Goal: Obtain resource: Download file/media

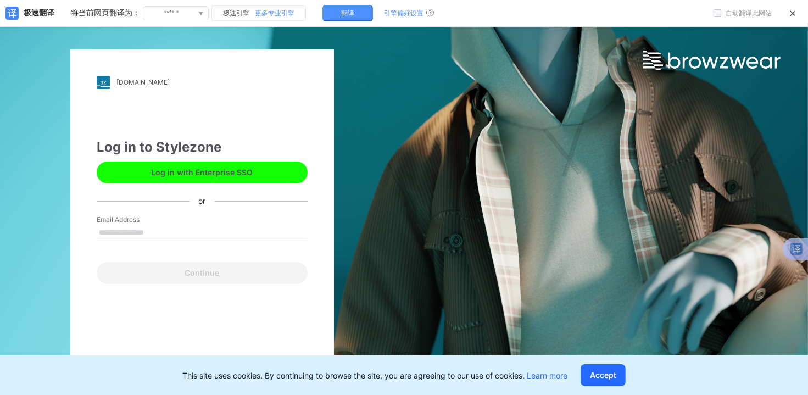
click at [173, 230] on input "Email Address" at bounding box center [202, 233] width 211 height 16
type input "**********"
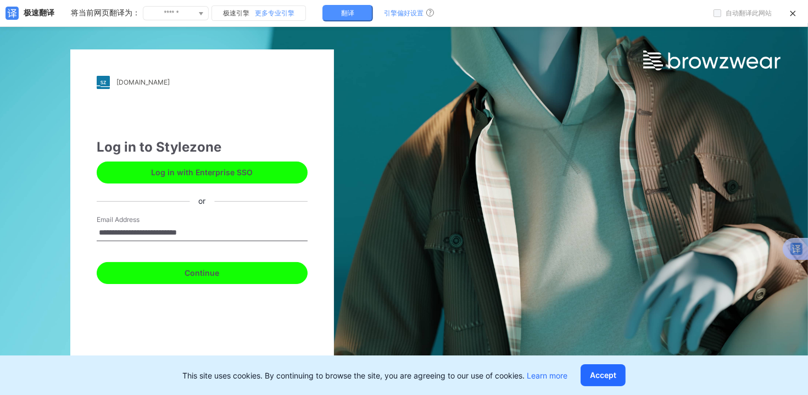
click at [219, 272] on button "Continue" at bounding box center [202, 273] width 211 height 22
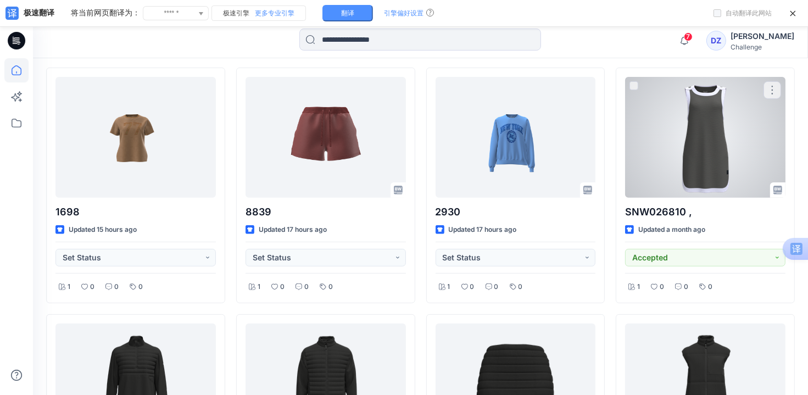
scroll to position [365, 0]
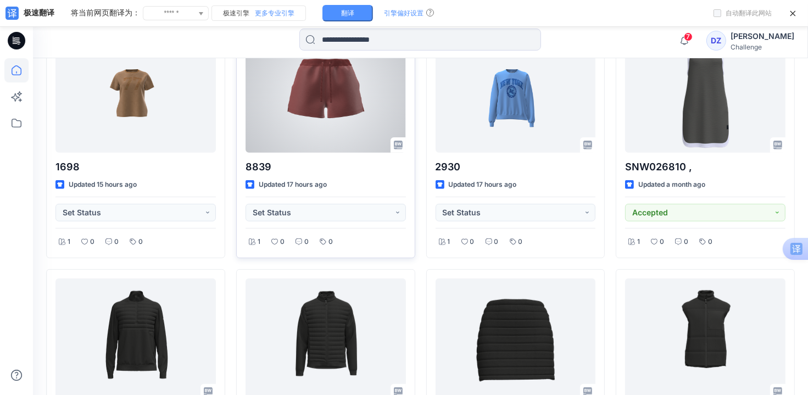
click at [337, 82] on div at bounding box center [326, 92] width 160 height 121
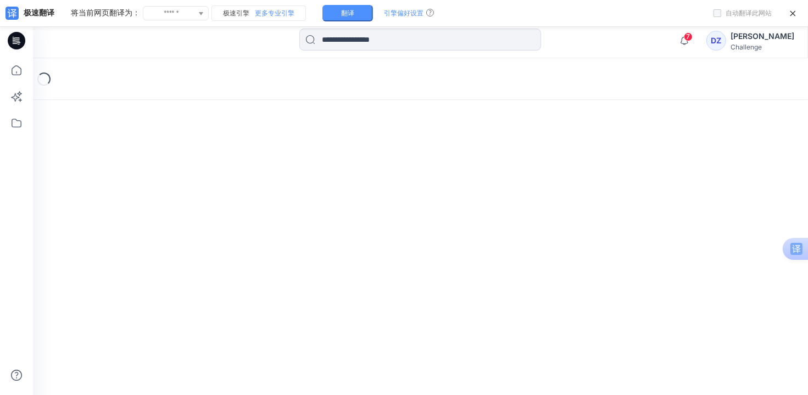
scroll to position [23, 0]
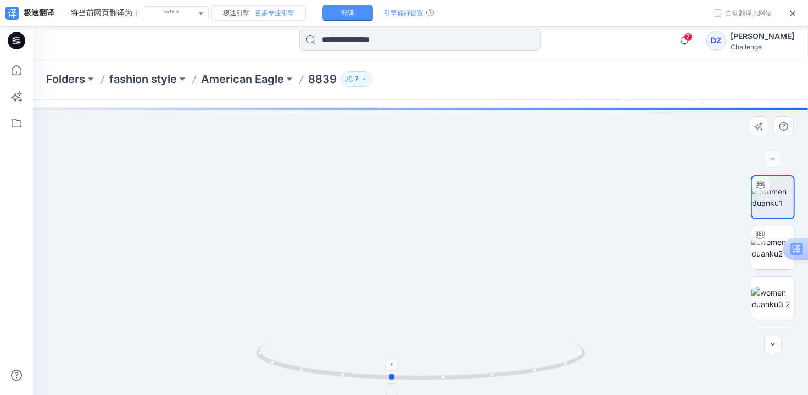
drag, startPoint x: 420, startPoint y: 378, endPoint x: 385, endPoint y: 364, distance: 38.3
click at [385, 364] on icon at bounding box center [422, 362] width 333 height 41
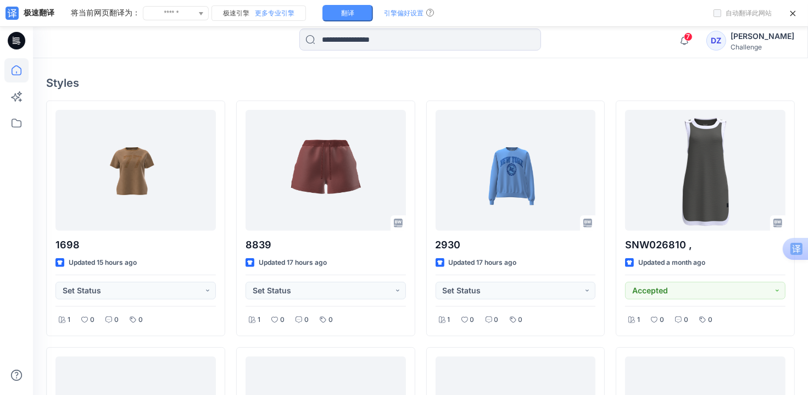
scroll to position [266, 0]
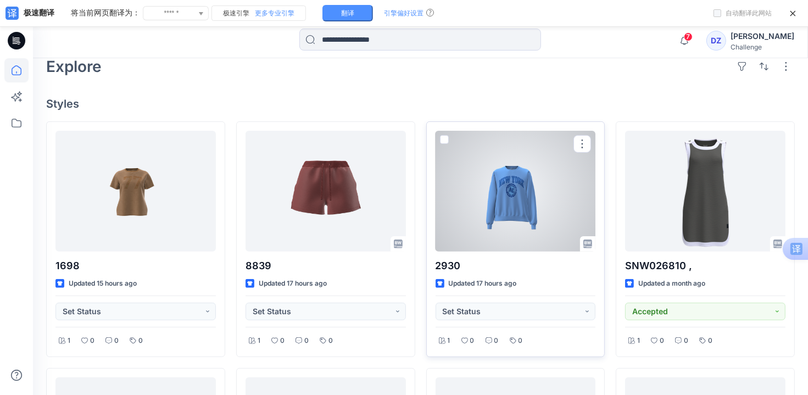
click at [525, 195] on div at bounding box center [516, 191] width 160 height 121
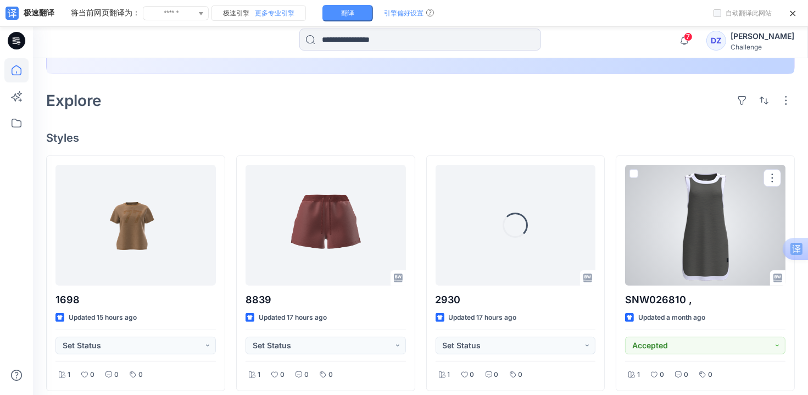
scroll to position [211, 0]
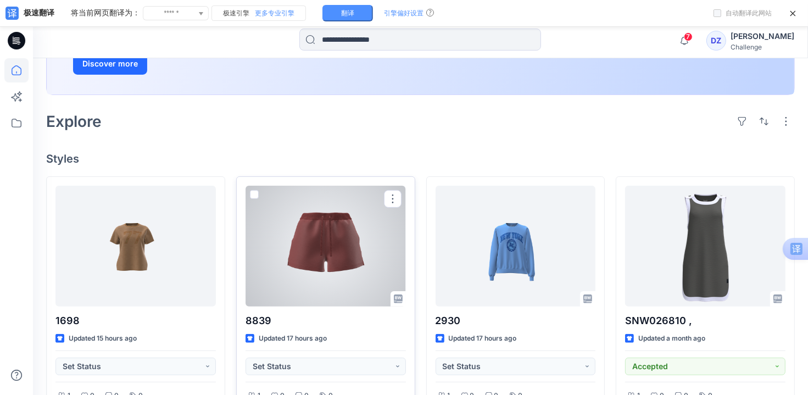
click at [311, 256] on div at bounding box center [326, 246] width 160 height 121
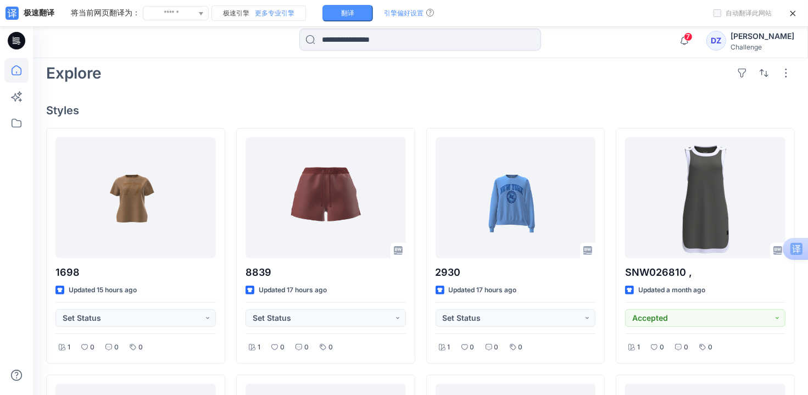
scroll to position [224, 0]
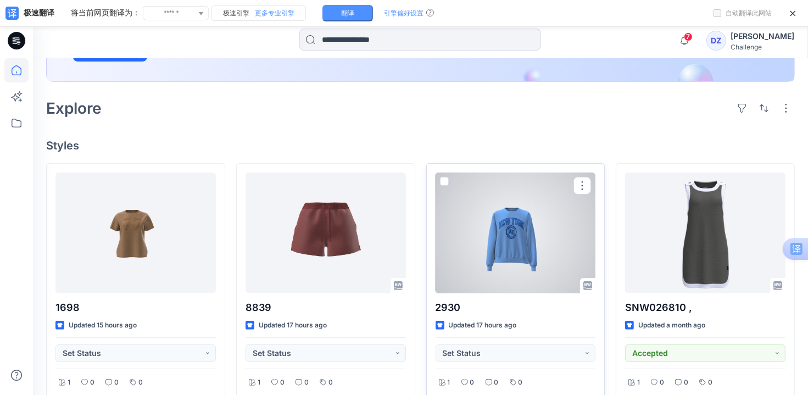
click at [518, 232] on div at bounding box center [516, 233] width 160 height 121
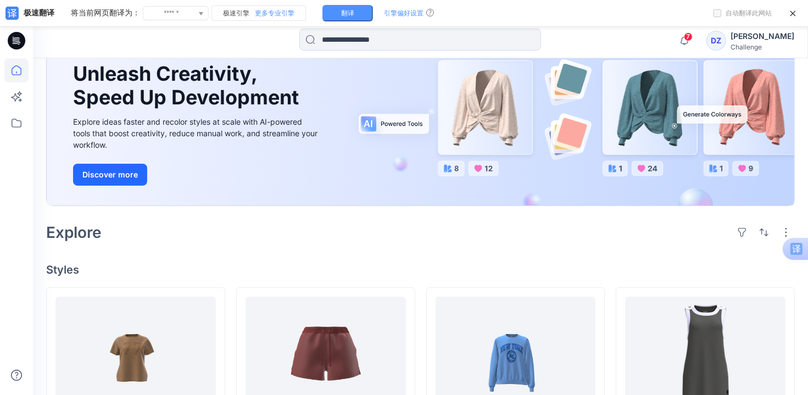
scroll to position [110, 0]
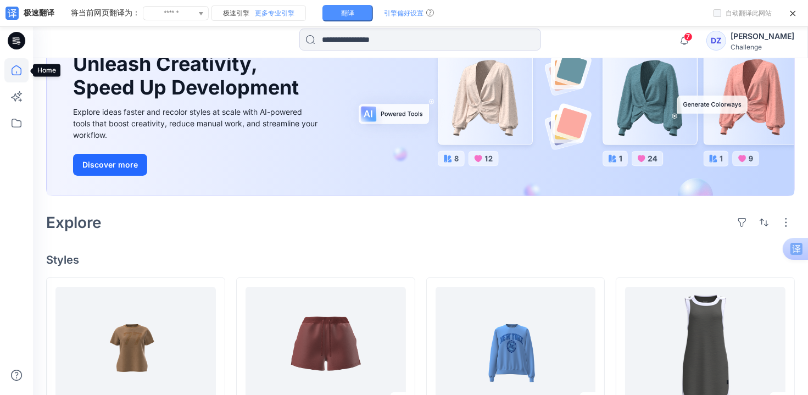
click at [20, 71] on icon at bounding box center [16, 70] width 24 height 24
click at [18, 125] on icon at bounding box center [16, 123] width 24 height 24
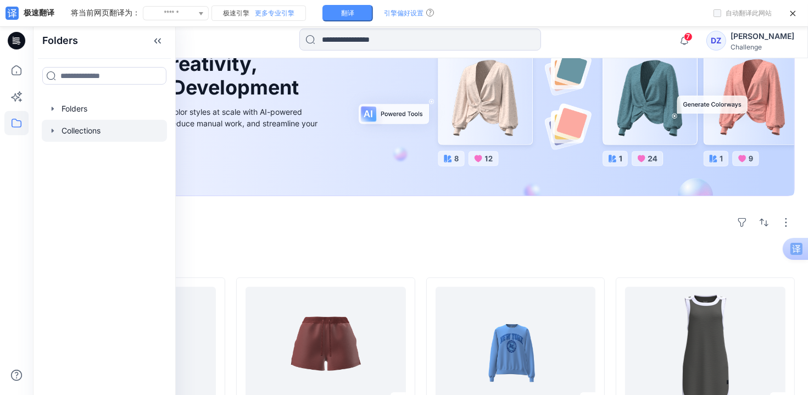
click at [81, 130] on div at bounding box center [104, 131] width 125 height 22
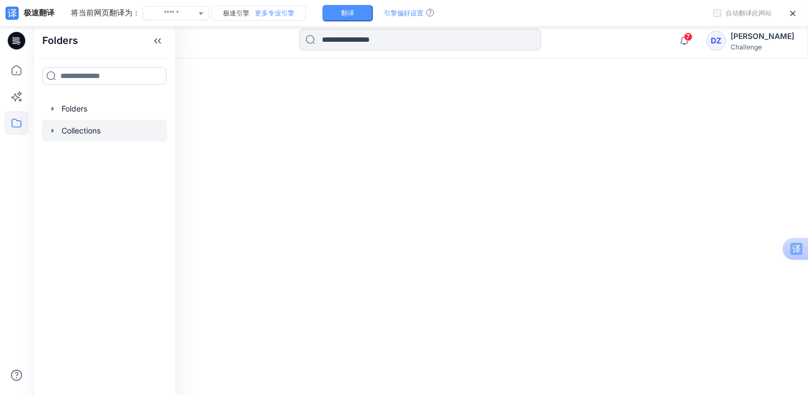
scroll to position [23, 0]
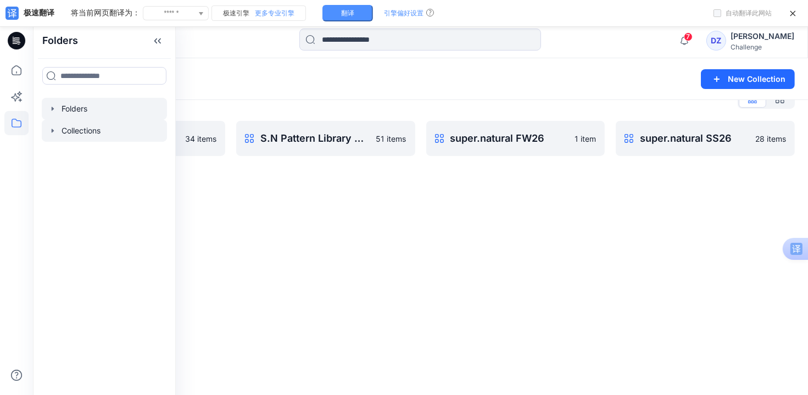
click at [65, 107] on div at bounding box center [104, 109] width 125 height 22
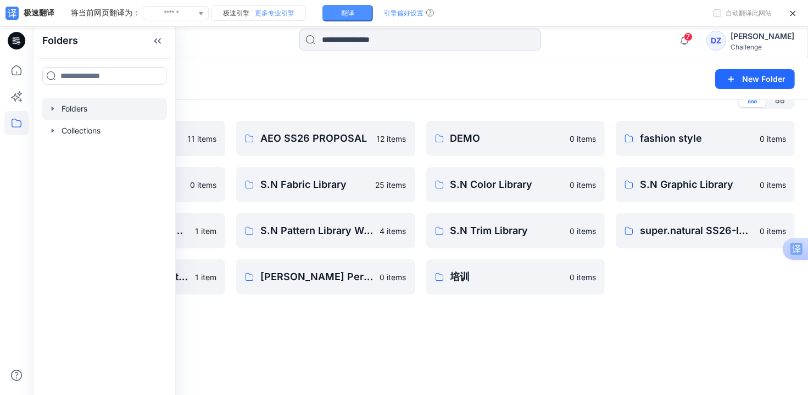
drag, startPoint x: 403, startPoint y: 370, endPoint x: 402, endPoint y: 358, distance: 12.7
click at [402, 358] on div "Folders New Folder Folders List AEO Fabric Library 11 items PUMA 0 items S.N Pa…" at bounding box center [420, 215] width 775 height 360
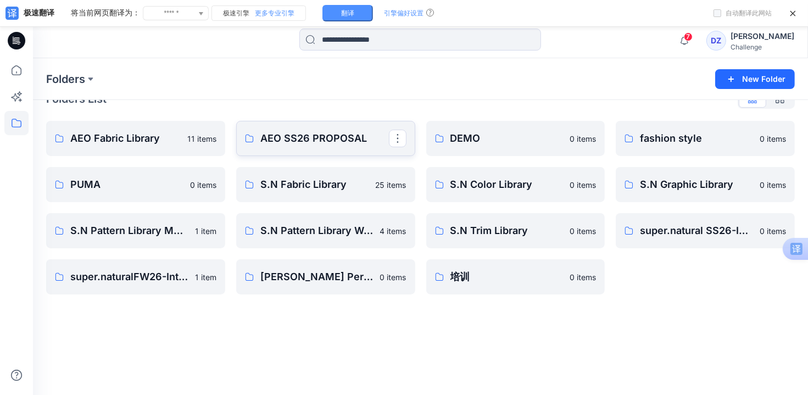
click at [322, 142] on p "AEO SS26 PROPOSAL" at bounding box center [325, 138] width 129 height 15
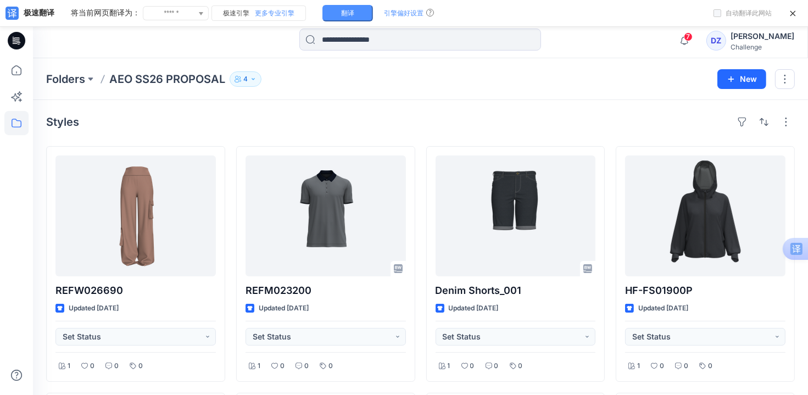
click at [182, 77] on p "AEO SS26 PROPOSAL" at bounding box center [167, 78] width 116 height 15
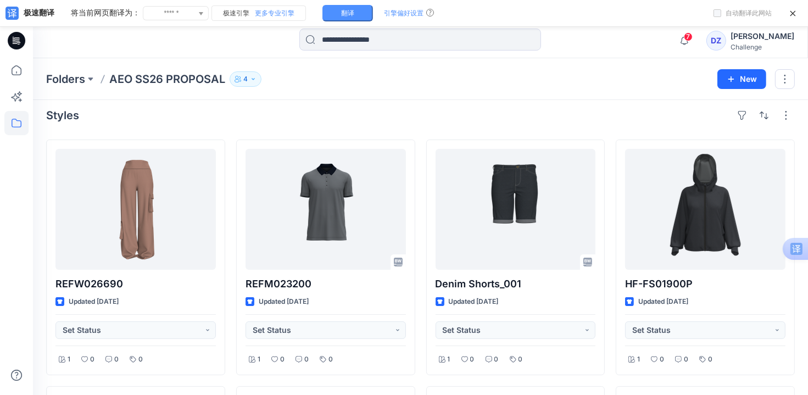
scroll to position [1, 0]
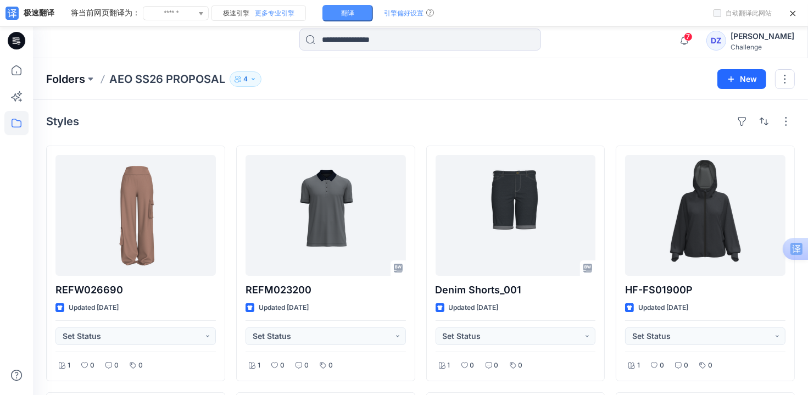
click at [80, 79] on p "Folders" at bounding box center [65, 78] width 39 height 15
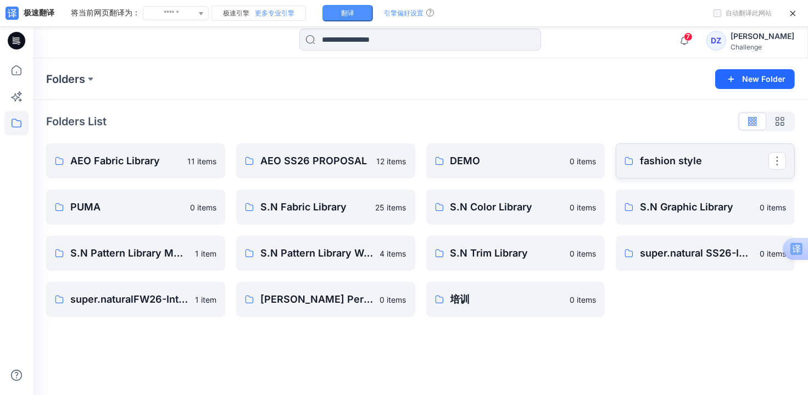
click at [675, 164] on p "fashion style" at bounding box center [704, 160] width 129 height 15
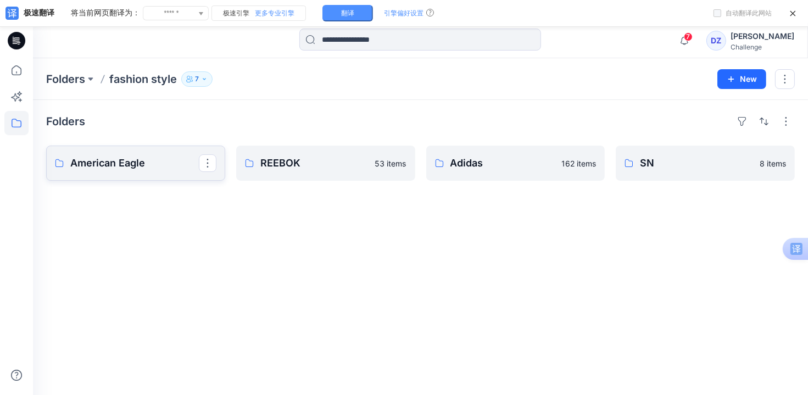
click at [159, 162] on p "American Eagle" at bounding box center [134, 163] width 129 height 15
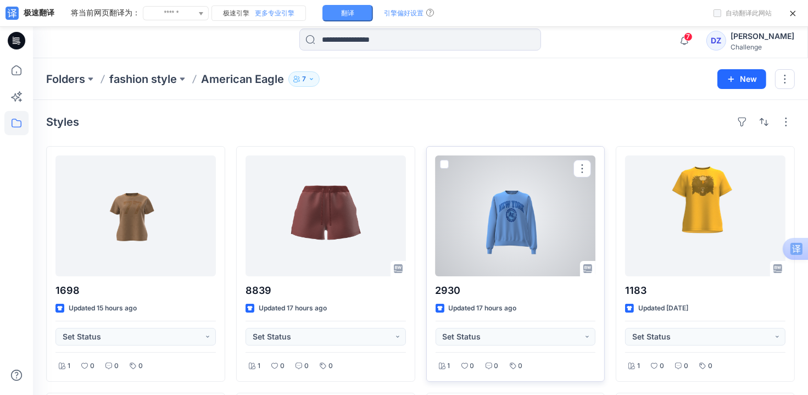
click at [523, 228] on div at bounding box center [516, 216] width 160 height 121
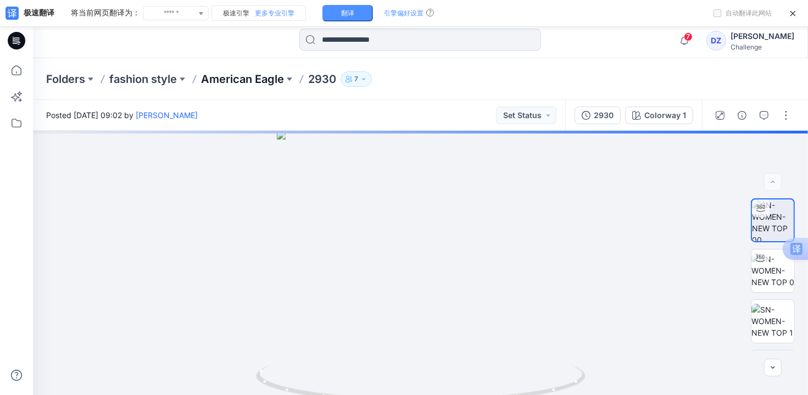
click at [265, 76] on p "American Eagle" at bounding box center [242, 78] width 83 height 15
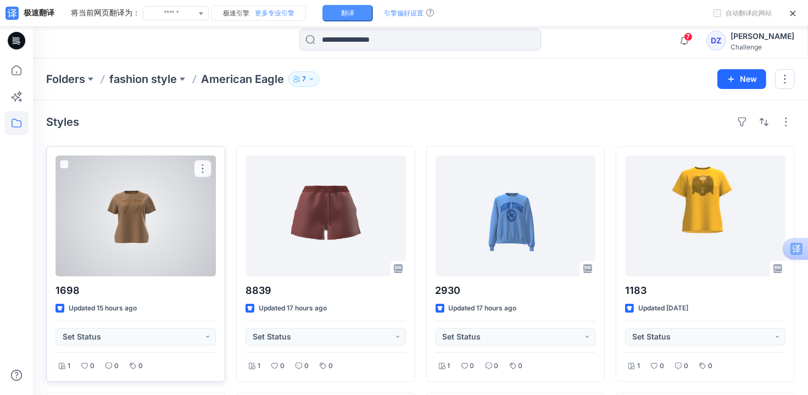
click at [124, 220] on div at bounding box center [136, 216] width 160 height 121
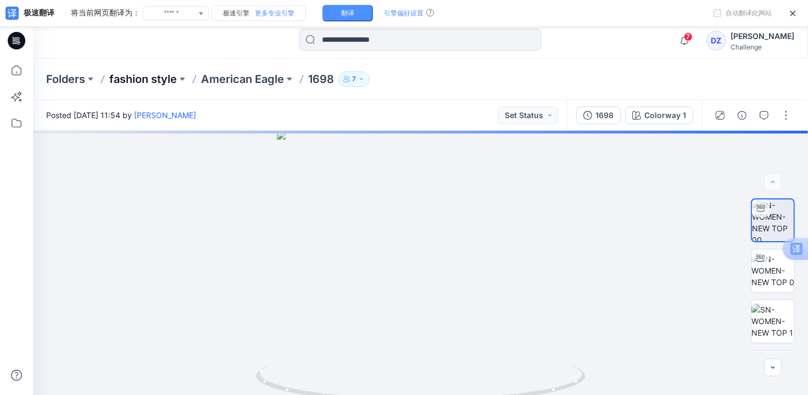
click at [151, 77] on p "fashion style" at bounding box center [143, 78] width 68 height 15
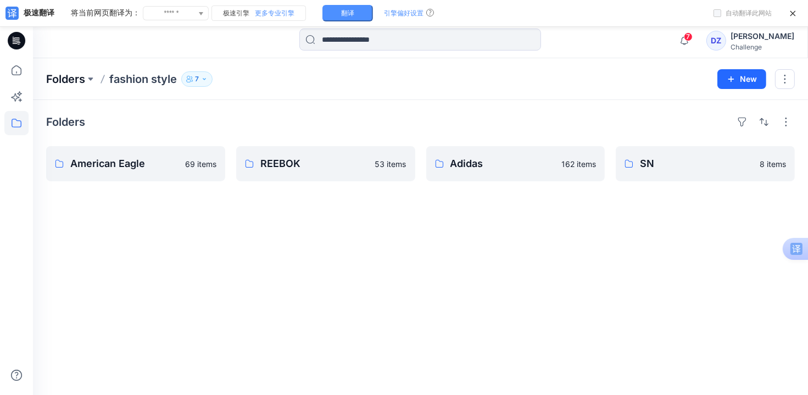
click at [65, 79] on p "Folders" at bounding box center [65, 78] width 39 height 15
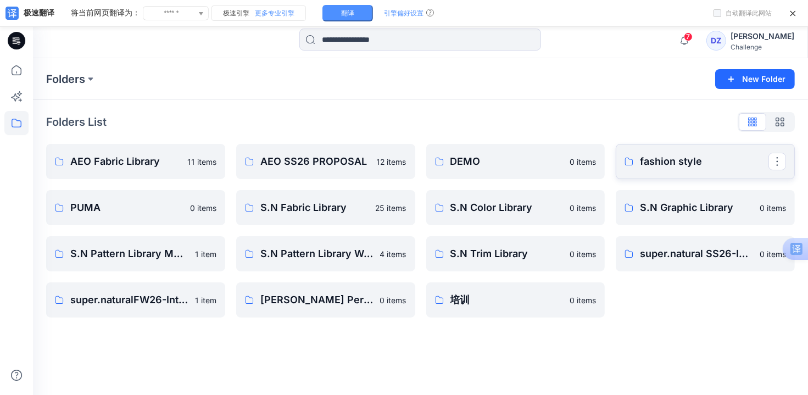
click at [693, 164] on p "fashion style" at bounding box center [704, 161] width 129 height 15
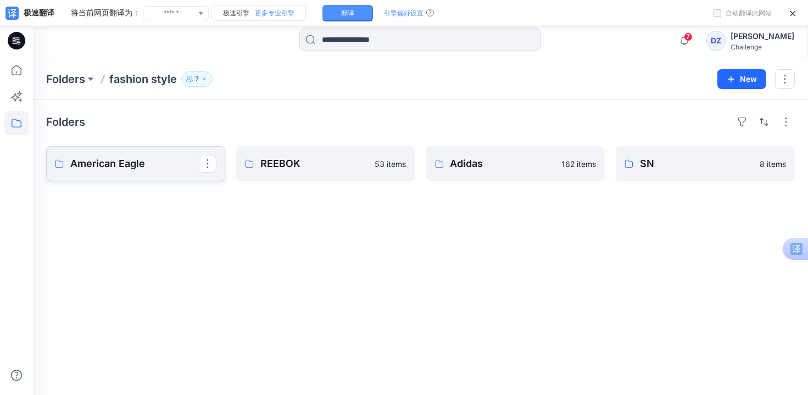
click at [154, 168] on p "American Eagle" at bounding box center [134, 163] width 129 height 15
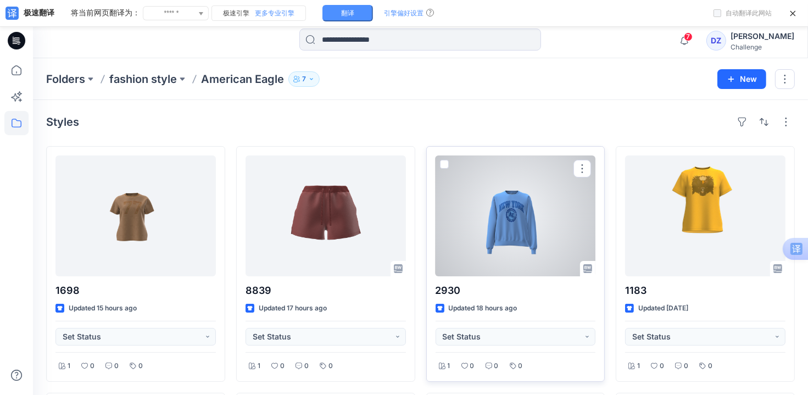
click at [516, 224] on div at bounding box center [516, 216] width 160 height 121
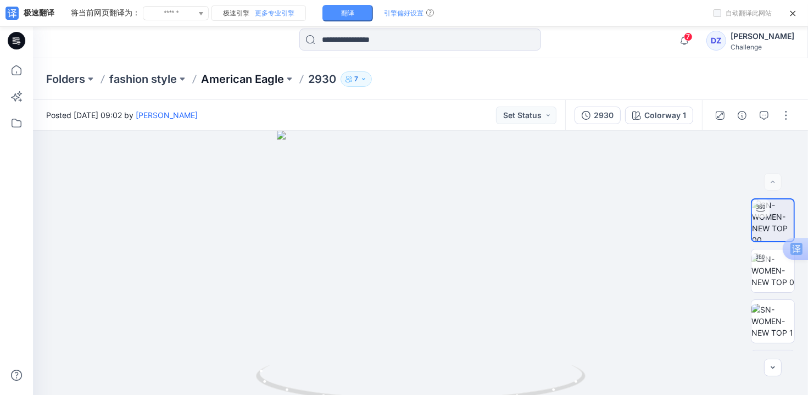
click at [221, 77] on p "American Eagle" at bounding box center [242, 78] width 83 height 15
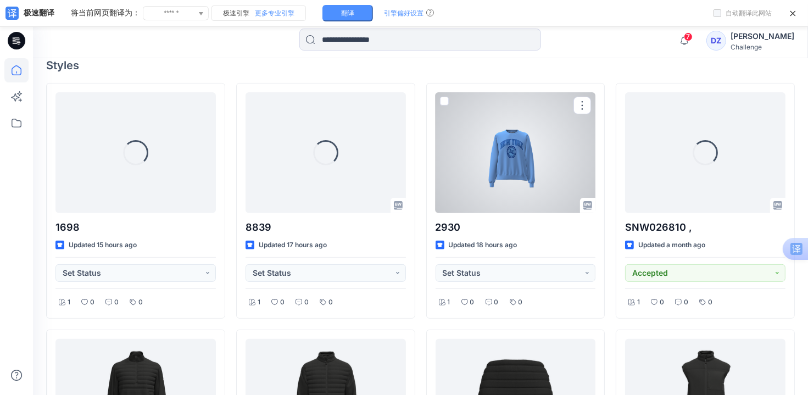
click at [513, 156] on div at bounding box center [516, 152] width 160 height 121
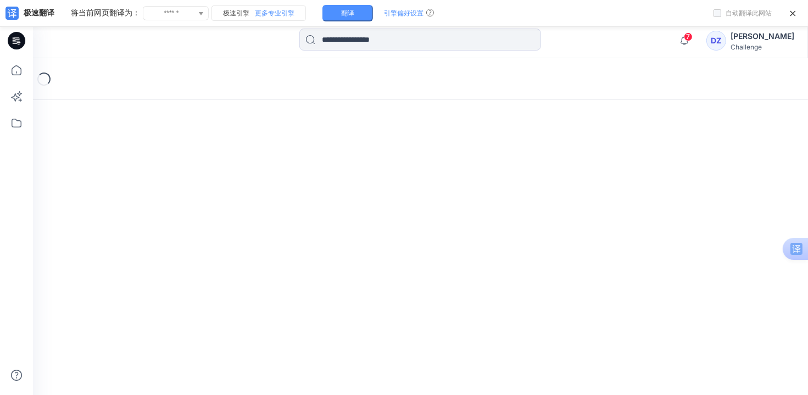
scroll to position [23, 0]
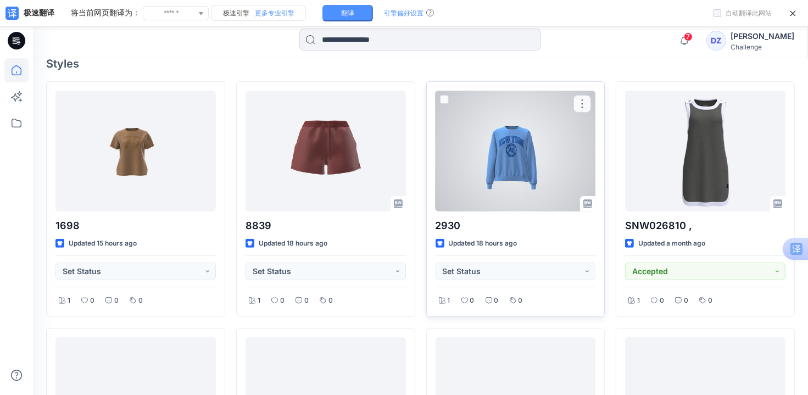
scroll to position [308, 0]
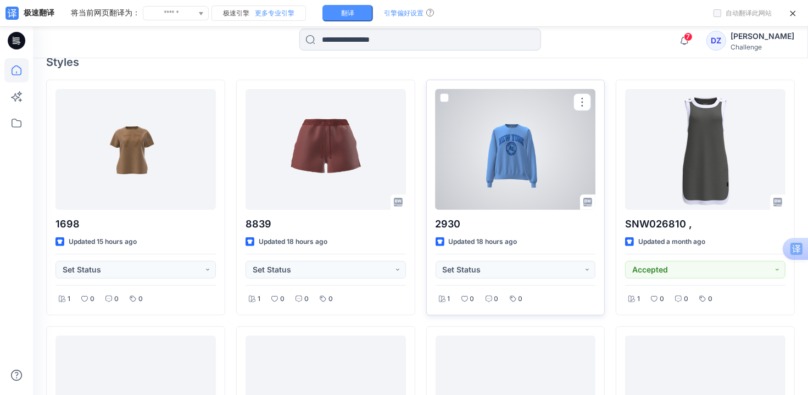
click at [523, 141] on div at bounding box center [516, 149] width 160 height 121
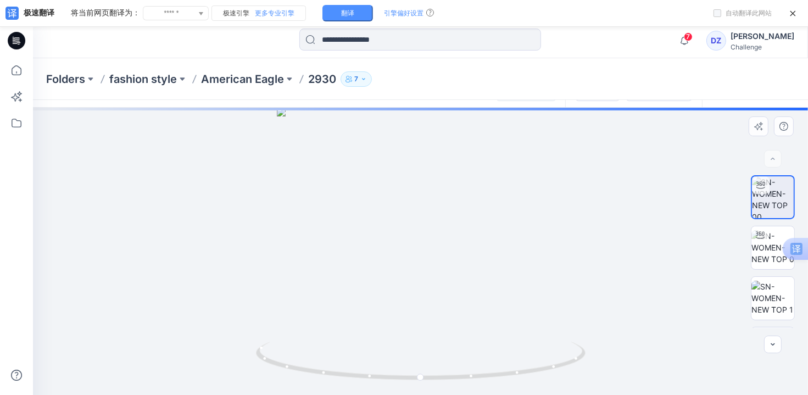
click at [534, 164] on div at bounding box center [420, 251] width 775 height 287
click at [272, 145] on div at bounding box center [420, 251] width 775 height 287
click at [362, 77] on icon "button" at bounding box center [364, 79] width 7 height 7
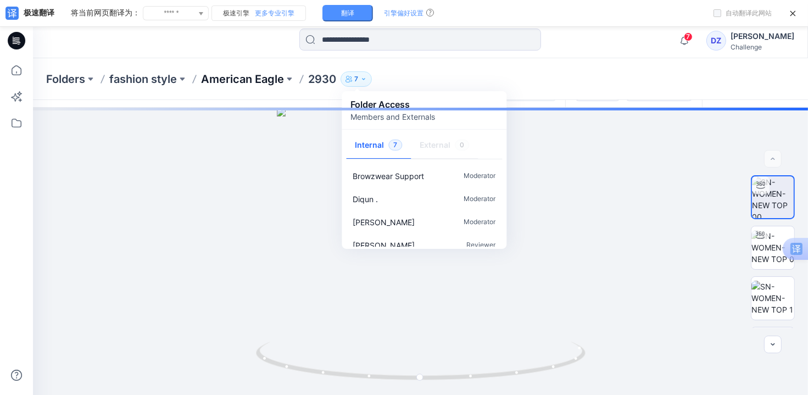
click at [270, 82] on p "American Eagle" at bounding box center [242, 78] width 83 height 15
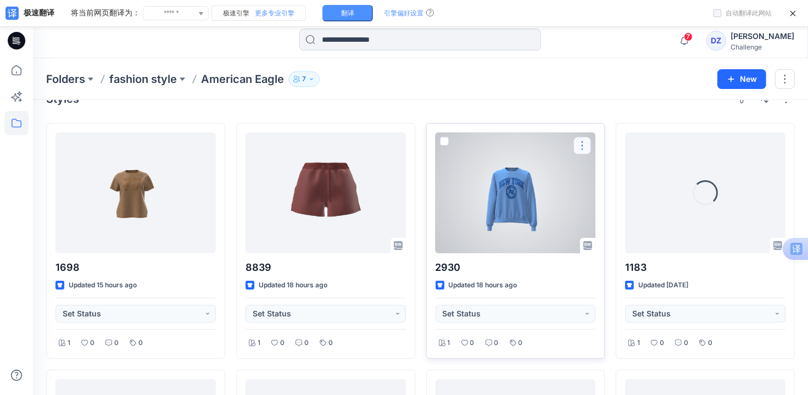
click at [580, 145] on button "button" at bounding box center [583, 146] width 18 height 18
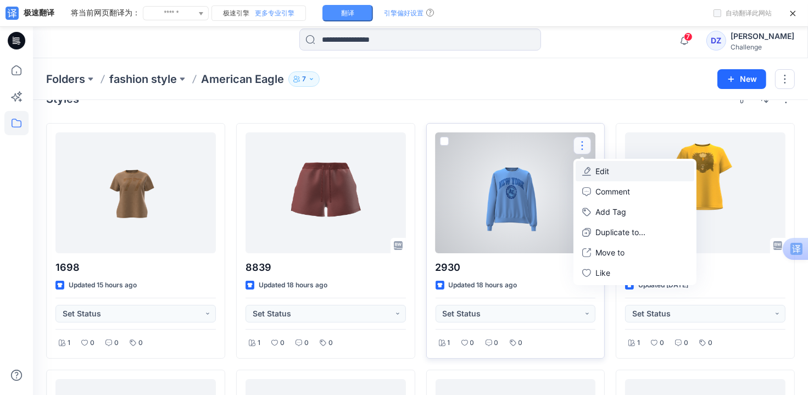
click at [597, 175] on p "Edit" at bounding box center [603, 171] width 14 height 12
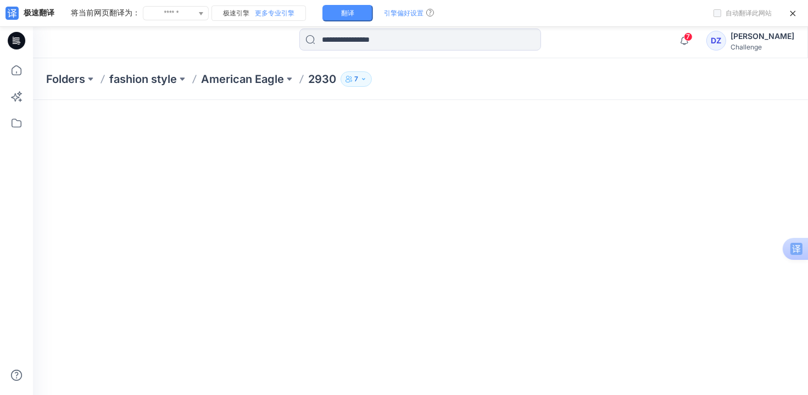
click at [363, 79] on icon "button" at bounding box center [364, 79] width 7 height 7
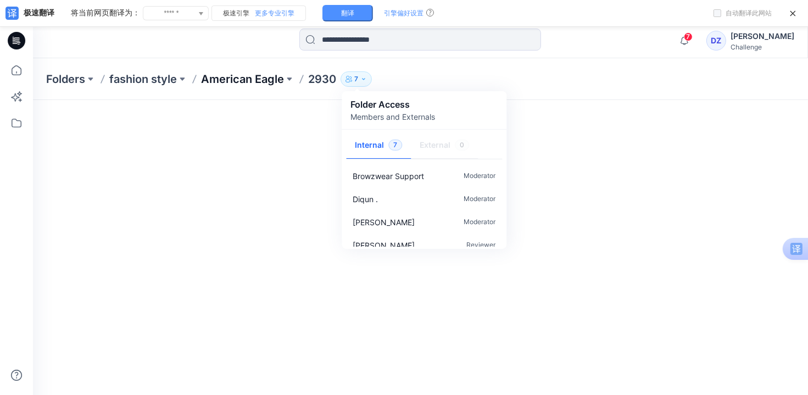
click at [275, 76] on p "American Eagle" at bounding box center [242, 78] width 83 height 15
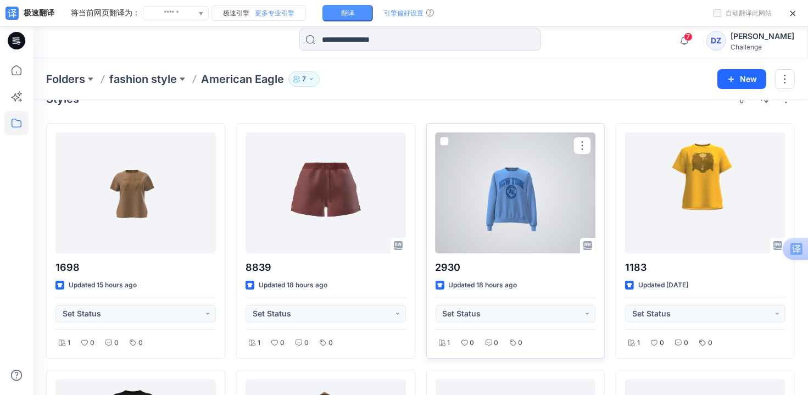
click at [536, 193] on div at bounding box center [516, 192] width 160 height 121
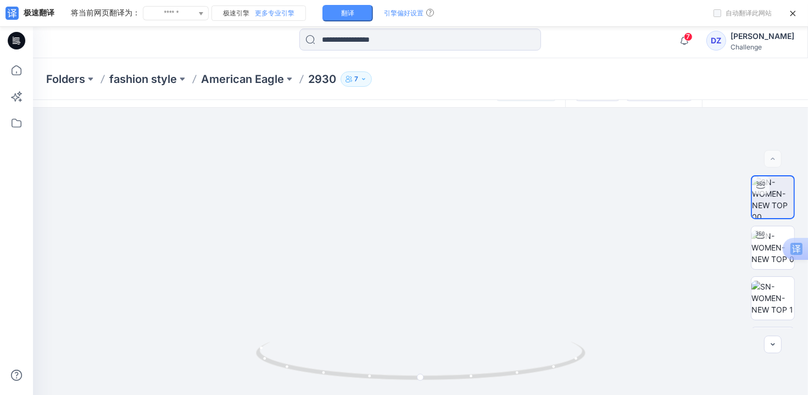
click at [355, 82] on button "7" at bounding box center [356, 78] width 31 height 15
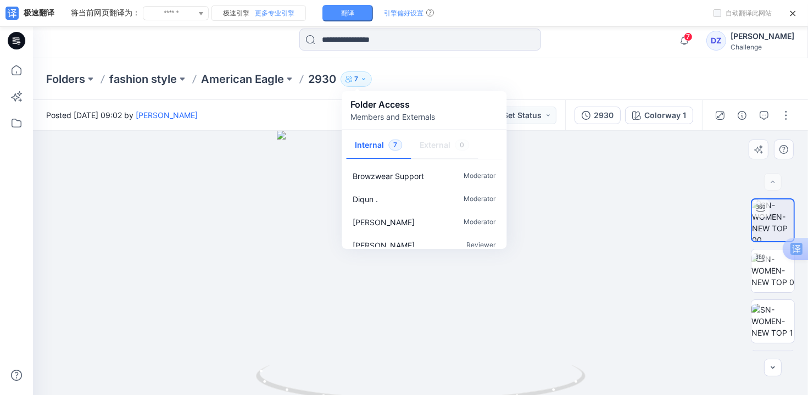
click at [640, 190] on div at bounding box center [420, 274] width 775 height 287
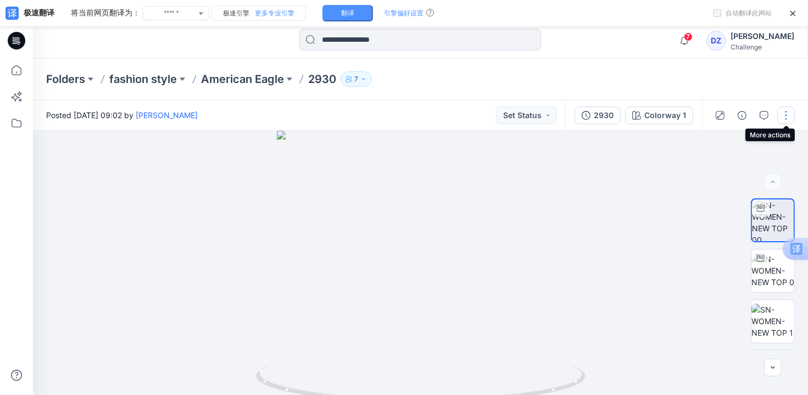
click at [790, 117] on button "button" at bounding box center [787, 116] width 18 height 18
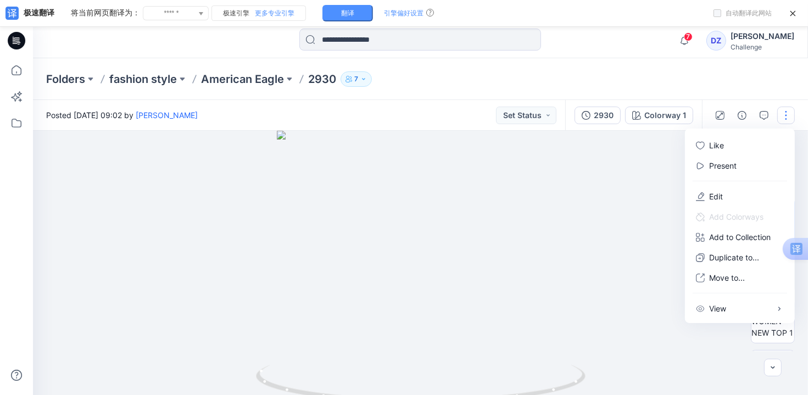
click at [651, 198] on div at bounding box center [420, 274] width 775 height 287
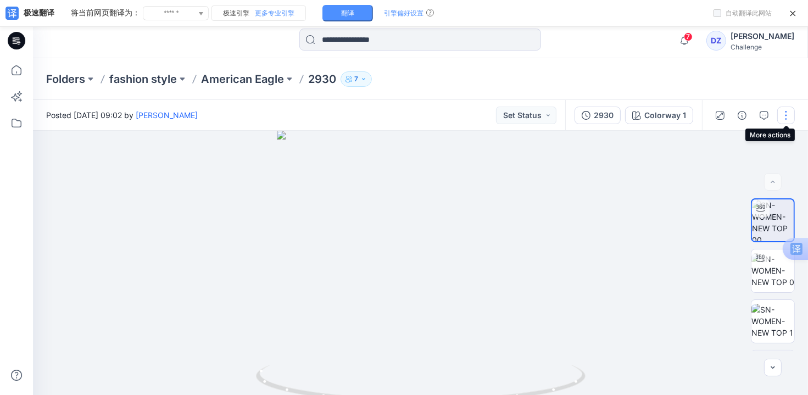
click at [781, 115] on button "button" at bounding box center [787, 116] width 18 height 18
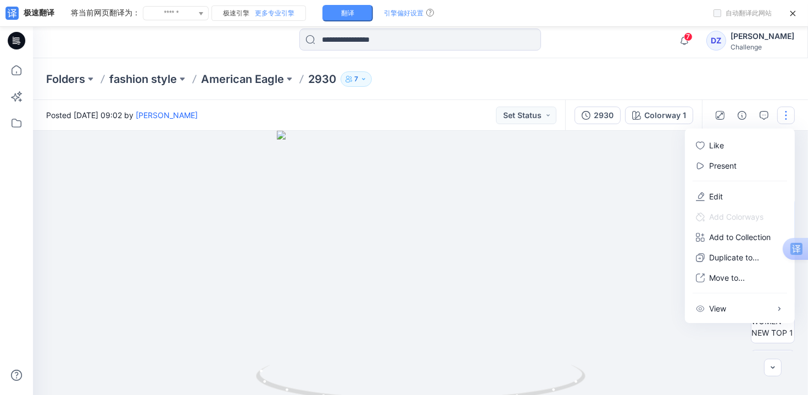
click at [644, 156] on div at bounding box center [420, 274] width 775 height 287
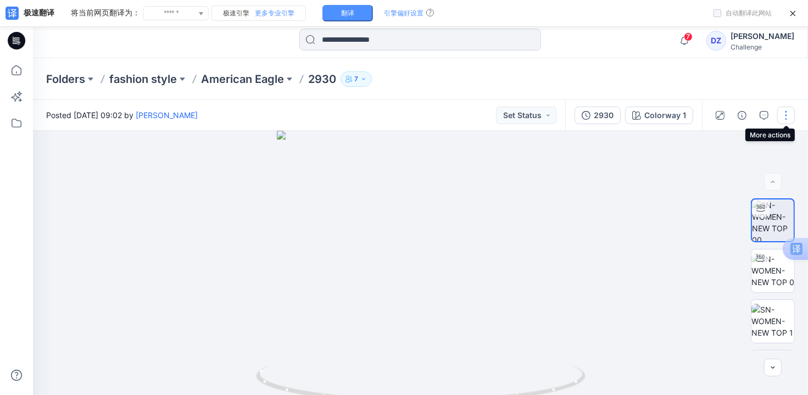
click at [786, 115] on button "button" at bounding box center [787, 116] width 18 height 18
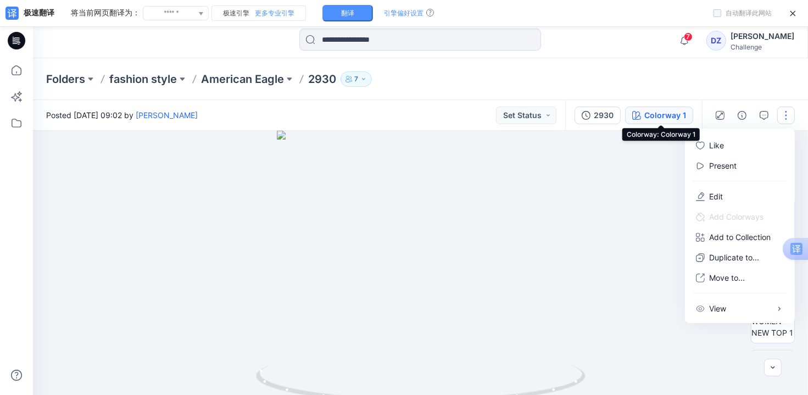
click at [657, 115] on div "Colorway 1" at bounding box center [666, 115] width 42 height 12
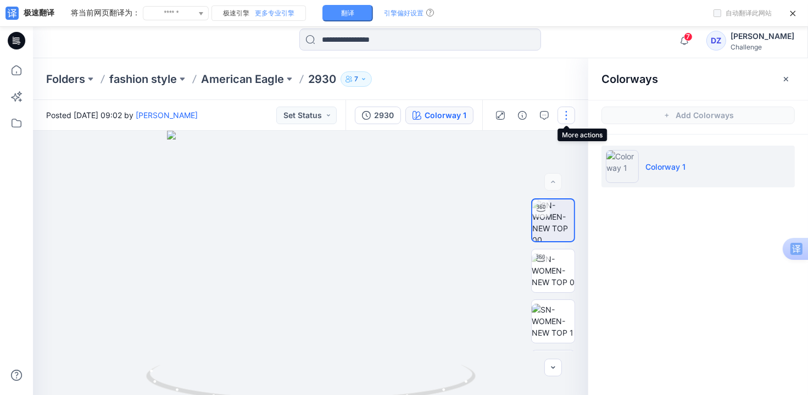
click at [567, 118] on button "button" at bounding box center [567, 116] width 18 height 18
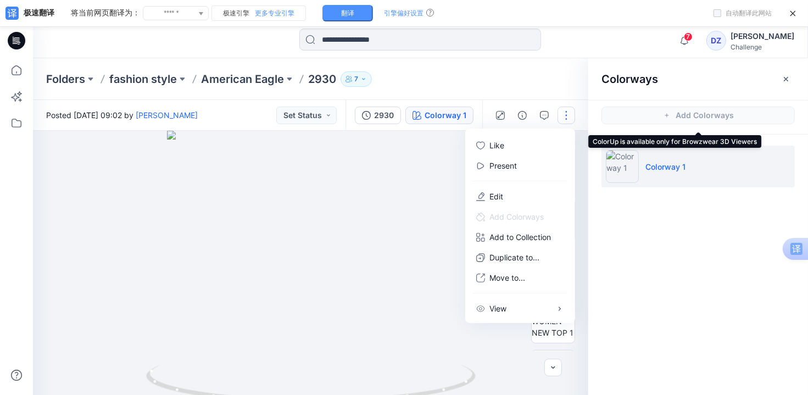
click at [637, 119] on span "Add Colorways" at bounding box center [699, 115] width 220 height 31
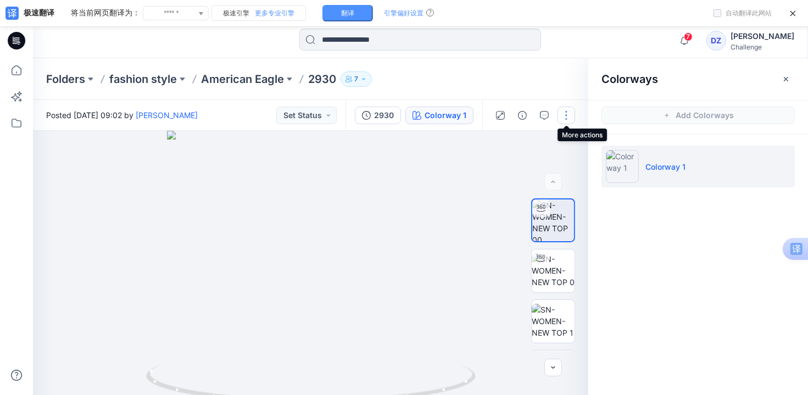
click at [568, 117] on button "button" at bounding box center [567, 116] width 18 height 18
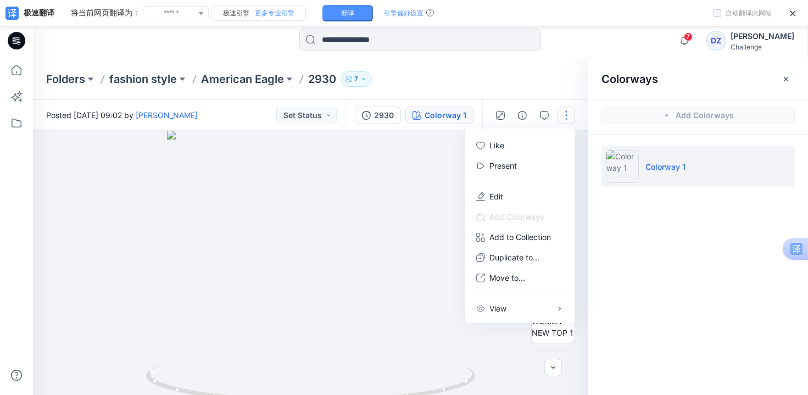
click at [567, 114] on button "button" at bounding box center [567, 116] width 18 height 18
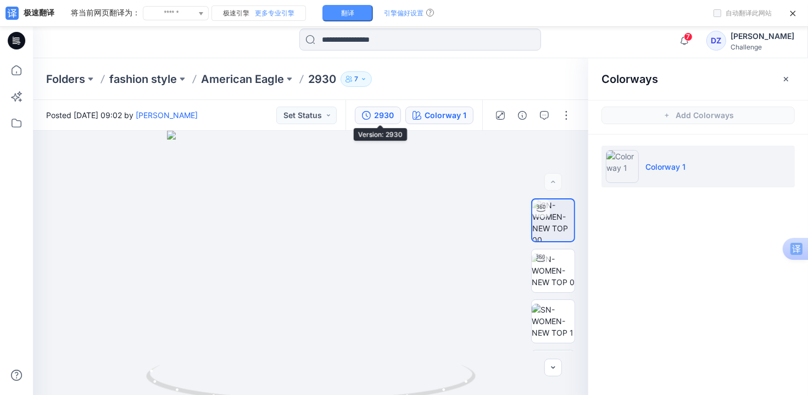
click at [390, 111] on div "2930" at bounding box center [384, 115] width 20 height 12
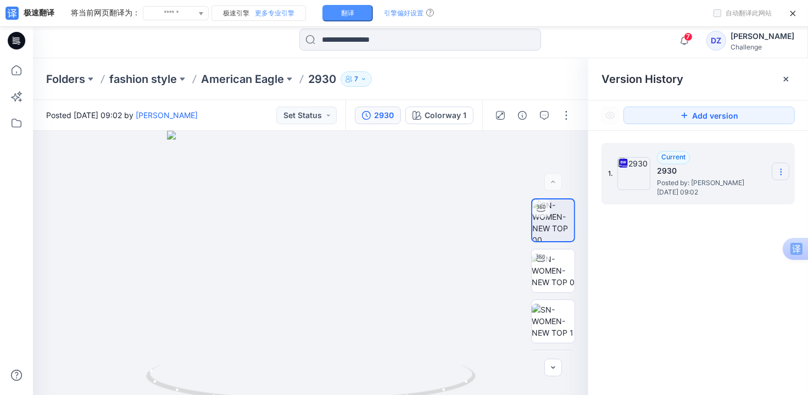
click at [778, 169] on icon at bounding box center [781, 172] width 9 height 9
click at [706, 214] on span "Download Source BW File" at bounding box center [726, 216] width 92 height 13
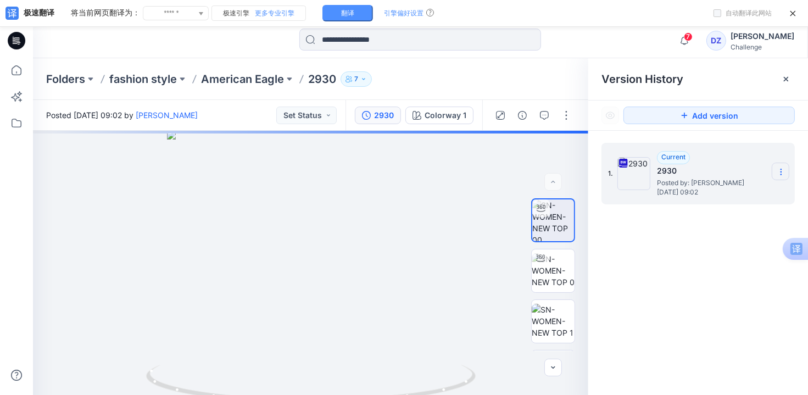
click at [782, 171] on icon at bounding box center [781, 172] width 9 height 9
click at [676, 214] on div "Download Source BW File" at bounding box center [723, 217] width 128 height 22
click at [623, 163] on icon at bounding box center [623, 163] width 9 height 9
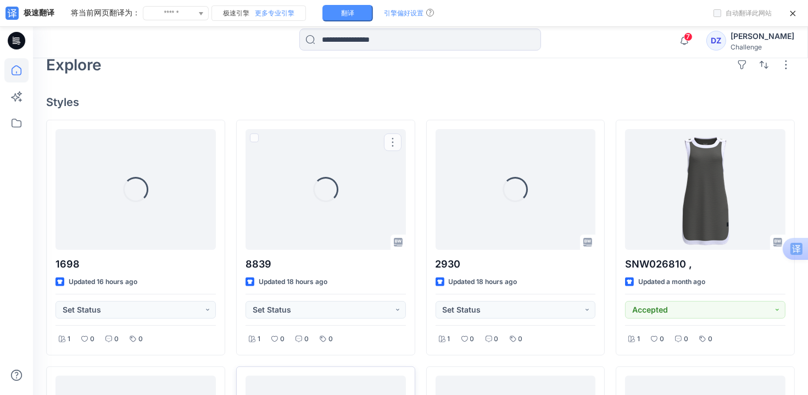
scroll to position [266, 0]
